Goal: Task Accomplishment & Management: Complete application form

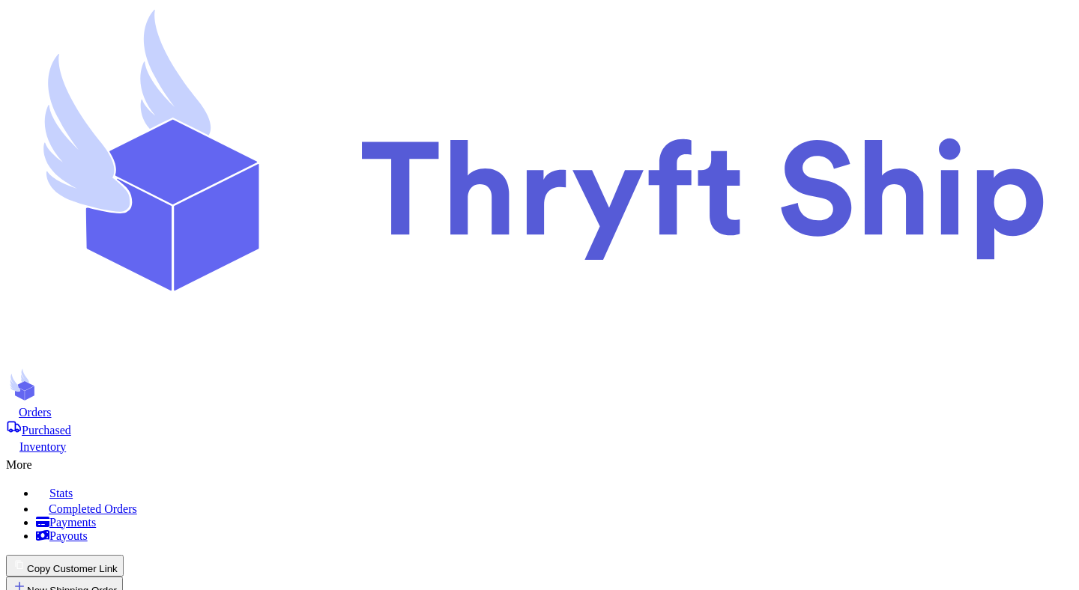
click at [52, 406] on span "Orders" at bounding box center [35, 412] width 33 height 13
click at [19, 405] on icon at bounding box center [12, 411] width 13 height 12
click at [123, 577] on button "New Shipping Order" at bounding box center [64, 588] width 117 height 22
type input "t"
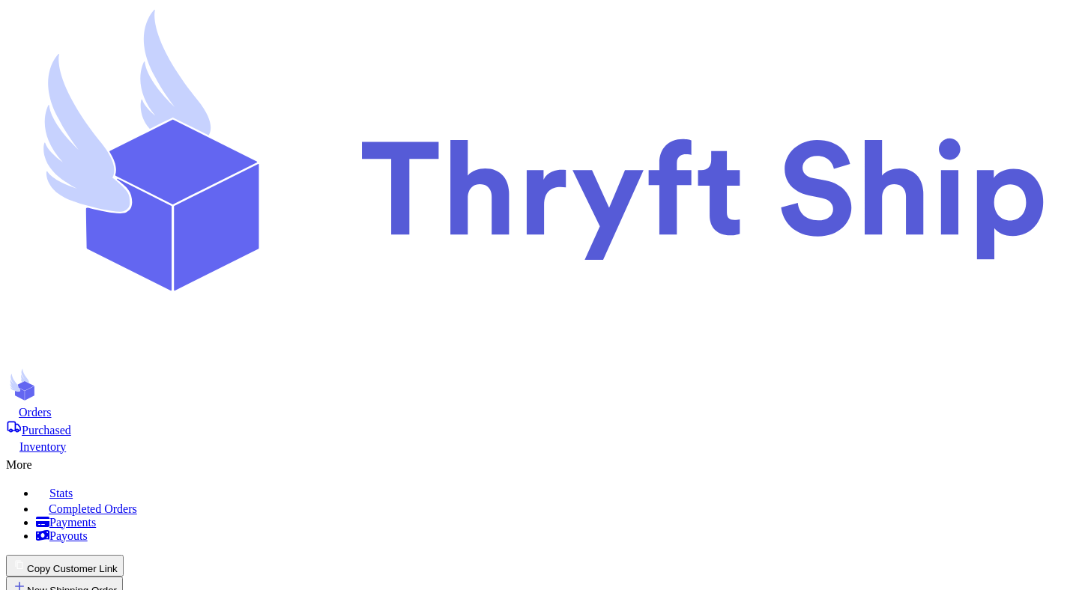
type input "te"
type input "tet"
type input "tets"
type input "tet"
type input "te"
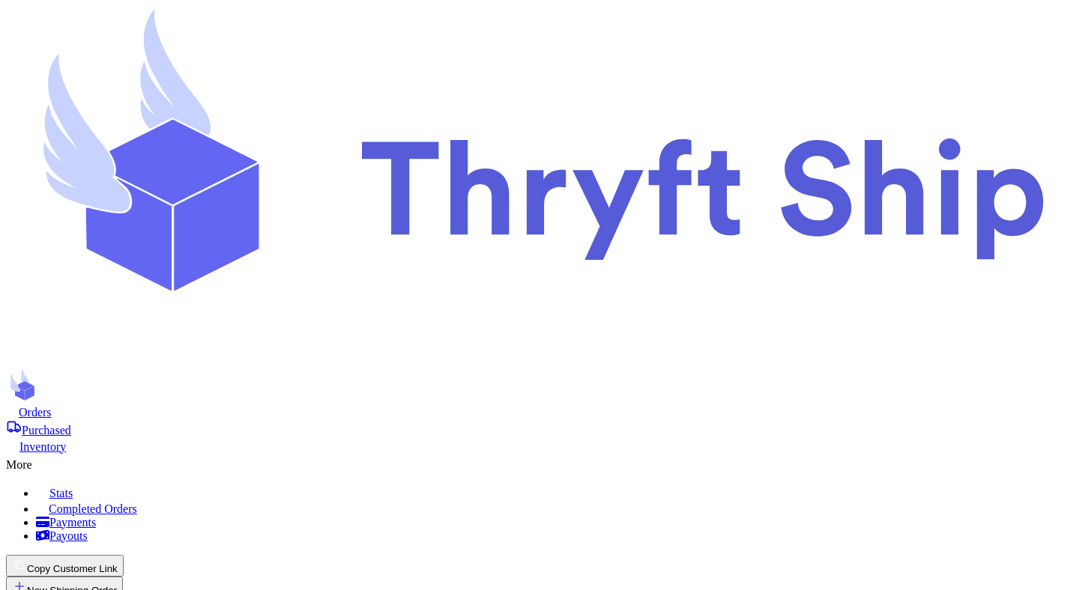
type input "tes"
type input "test"
type input "[PERSON_NAME]"
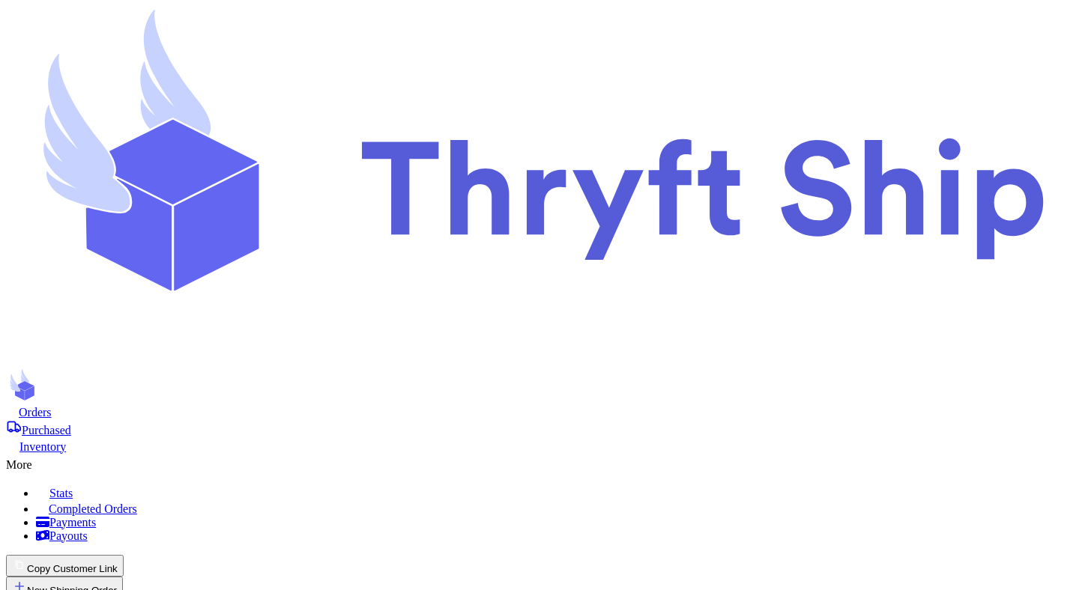
type input "Mutahhar"
type input "[PERSON_NAME]"
type input "[EMAIL_ADDRESS][DOMAIN_NAME]"
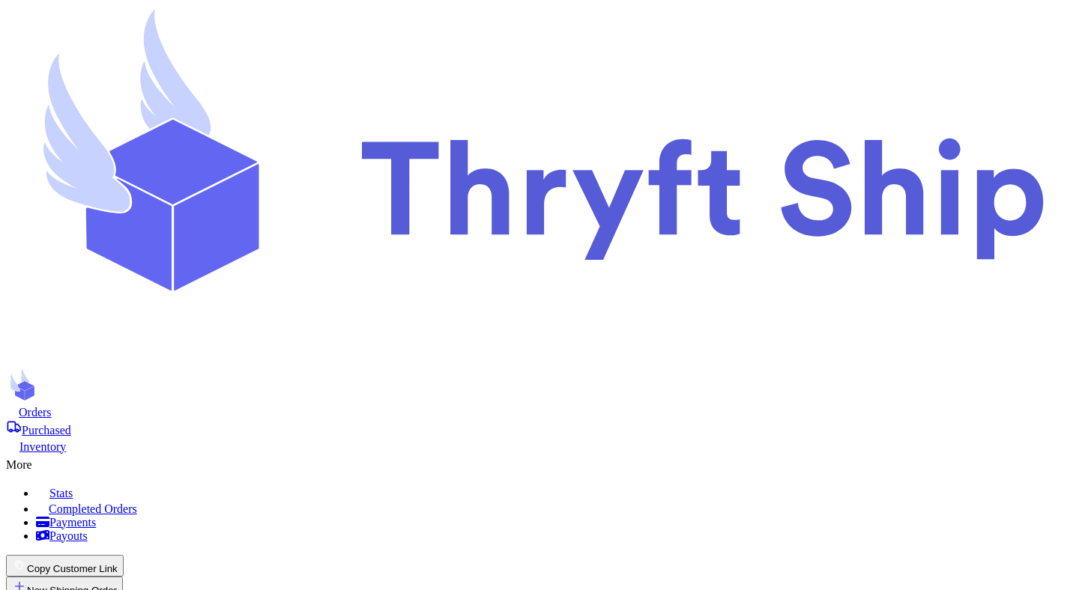
scroll to position [208, 0]
type input "[STREET_ADDRESS]"
type input "[GEOGRAPHIC_DATA]"
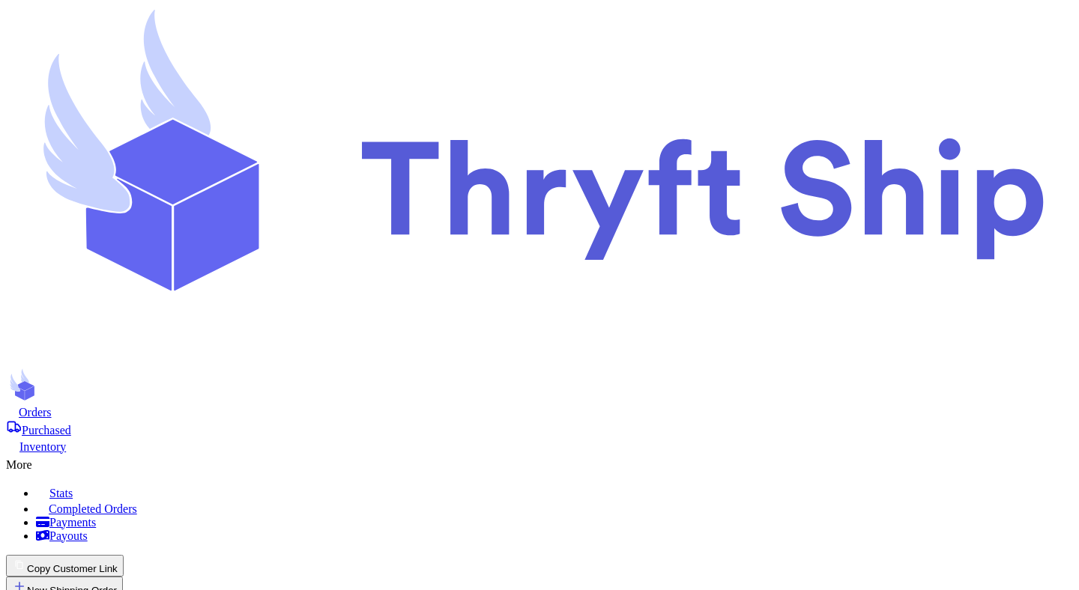
select select "UT"
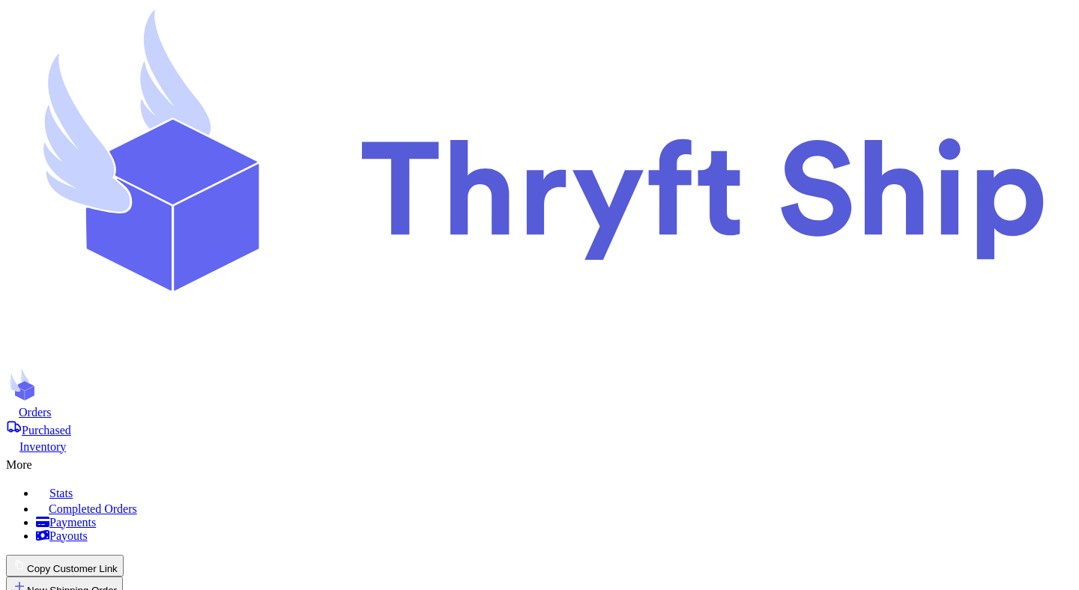
type input "84116"
type input "football"
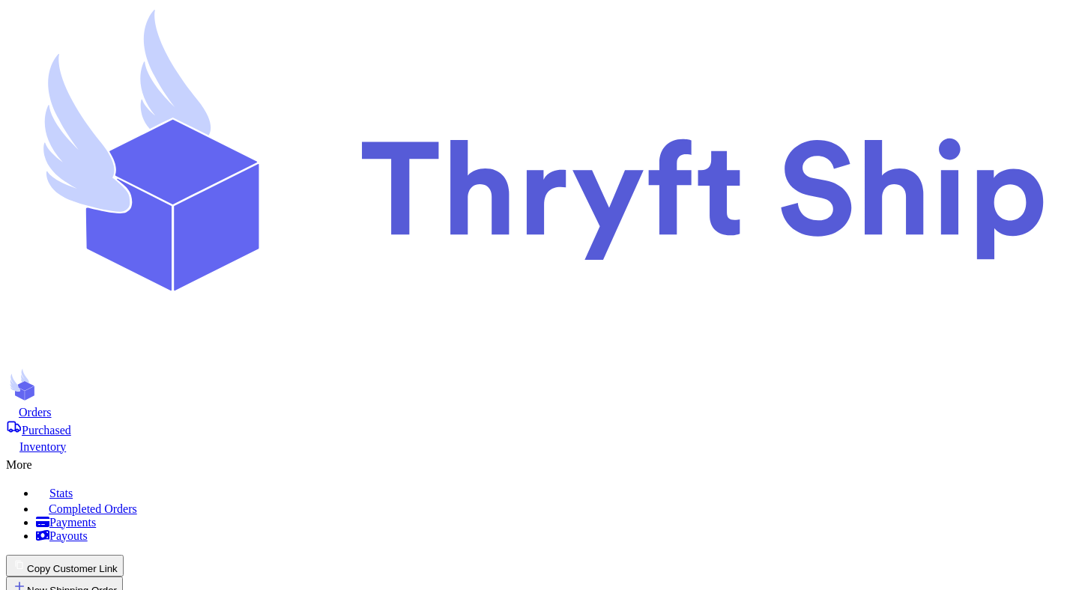
type input "1"
type input "10"
type input "2"
type input "20"
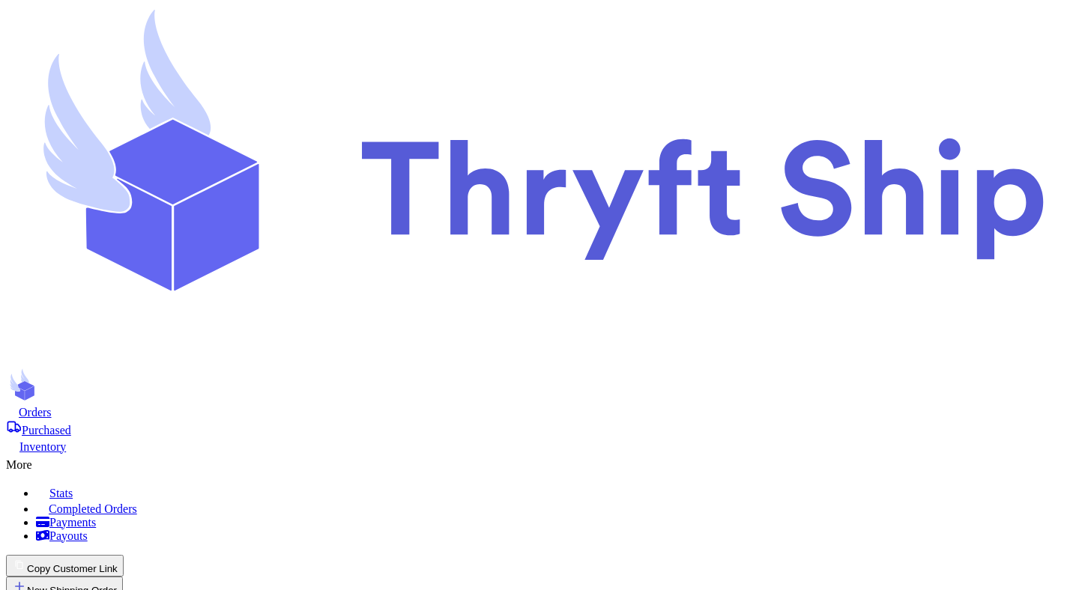
type input "3"
type input "30"
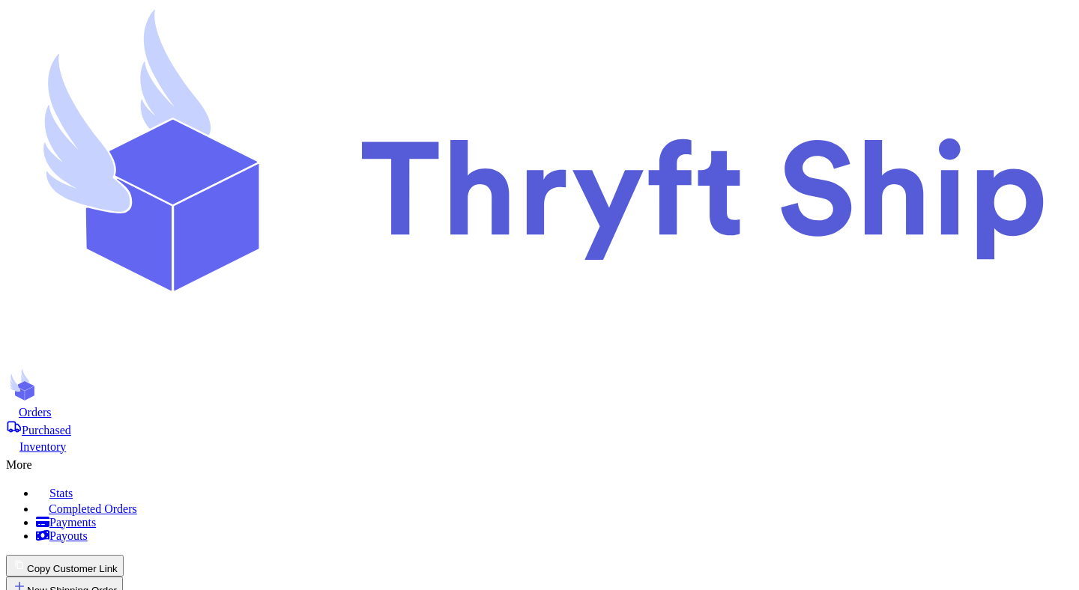
type input "2"
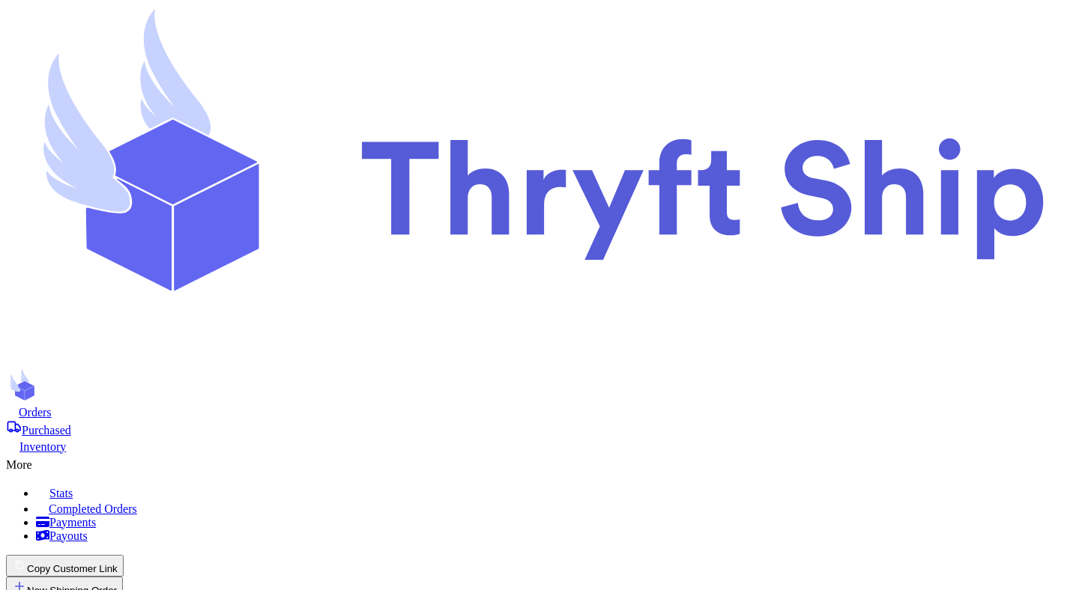
click at [71, 424] on span "Purchased" at bounding box center [46, 430] width 49 height 13
